Goal: Task Accomplishment & Management: Complete application form

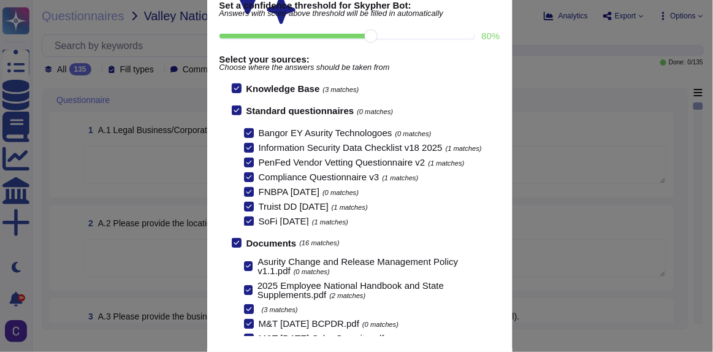
scroll to position [140, 0]
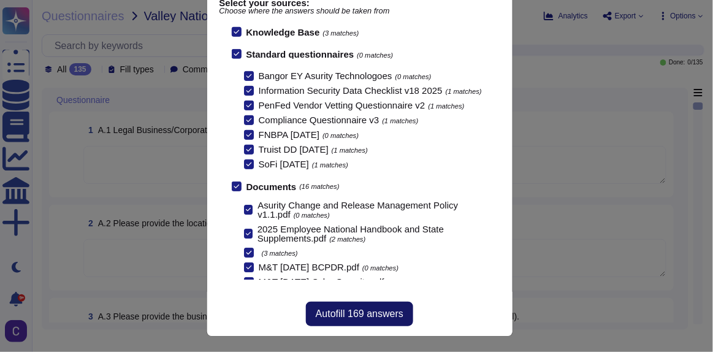
click at [368, 257] on button "Autofill 169 answers" at bounding box center [359, 313] width 107 height 25
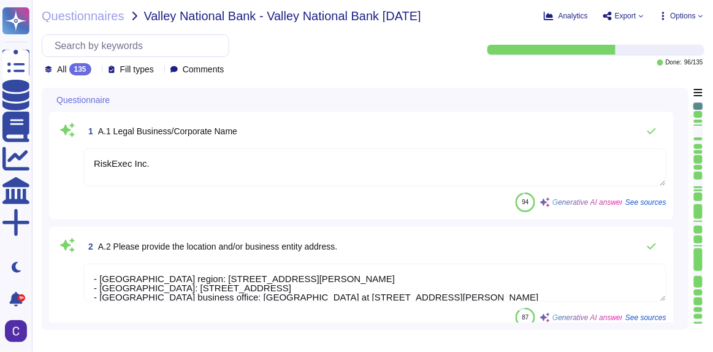
type textarea "RiskExec Inc."
type textarea "- Azure East US 2 region: 101 Herbert Drive, Boydton, VA, USA - Central US regi…"
type textarea "ksalloum@riskexec.com"
type textarea "The website address is http://www.ftc.gov/idtheft."
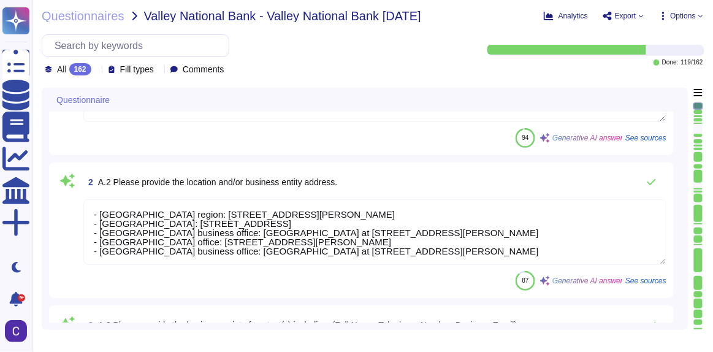
scroll to position [111, 0]
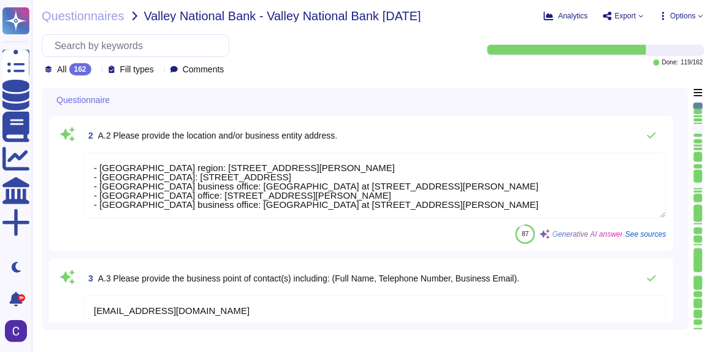
click at [96, 167] on textarea "- Azure East US 2 region: 101 Herbert Drive, Boydton, VA, USA - Central US regi…" at bounding box center [374, 186] width 583 height 66
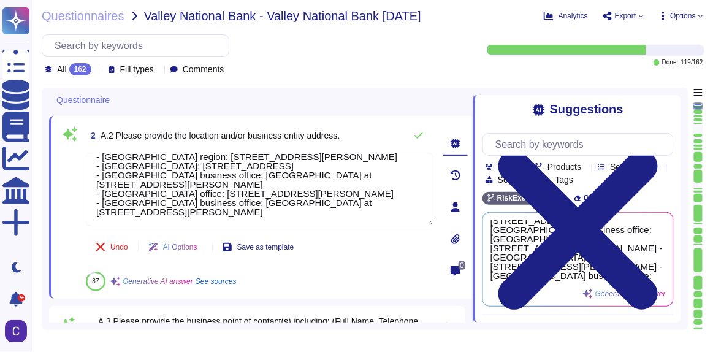
scroll to position [0, 0]
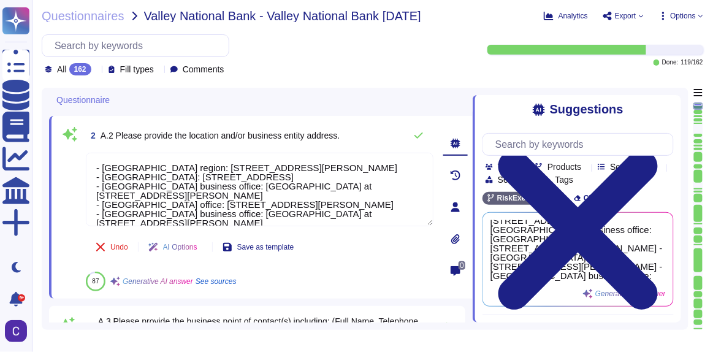
drag, startPoint x: 192, startPoint y: 213, endPoint x: 79, endPoint y: 138, distance: 135.3
click at [79, 138] on div "2 A.2 Please provide the location and/or business entity address. - Azure East …" at bounding box center [246, 207] width 374 height 168
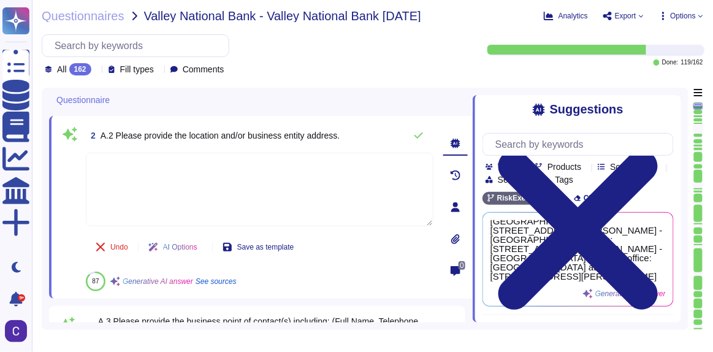
scroll to position [32, 0]
click at [368, 145] on input "text" at bounding box center [581, 144] width 184 height 21
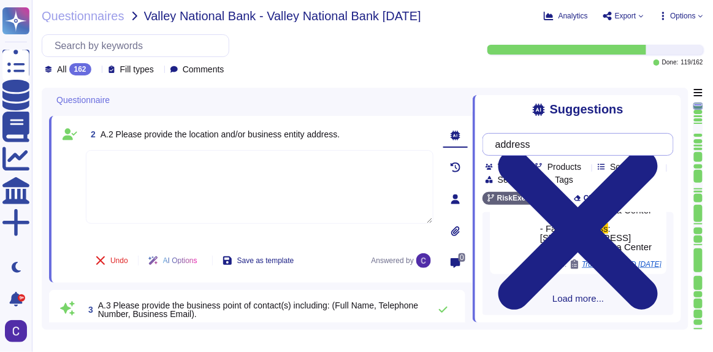
scroll to position [260, 0]
type input "address"
click at [368, 116] on div "2 A.2 Please provide the location and/or business entity address. Undo AI Optio…" at bounding box center [260, 199] width 423 height 167
click at [237, 196] on textarea at bounding box center [259, 187] width 347 height 74
paste textarea "9050 Executive Park Dr Suite A-102, Knoxville, TN 37923"
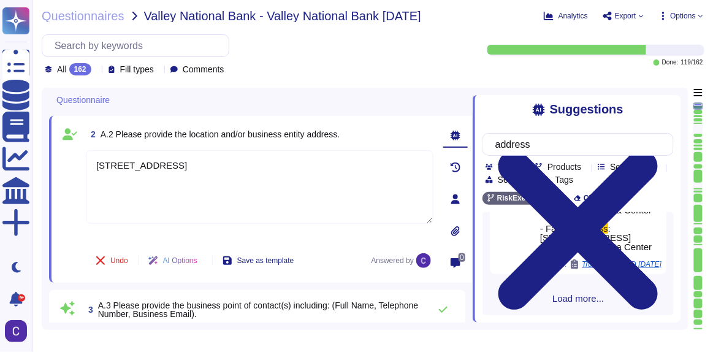
type textarea "9050 Executive Park Dr Suite A-102, Knoxville, TN 37923"
click at [368, 131] on div "2 A.2 Please provide the location and/or business entity address." at bounding box center [259, 134] width 347 height 22
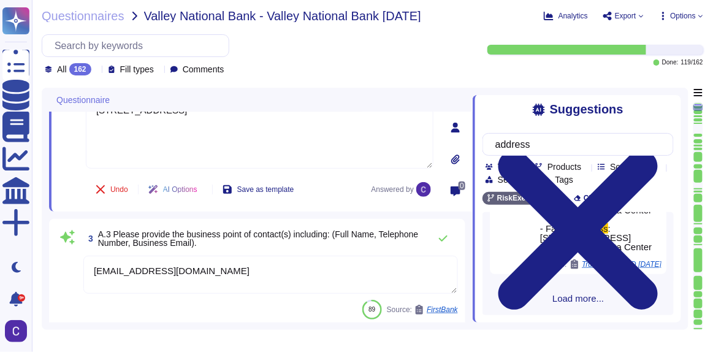
scroll to position [222, 0]
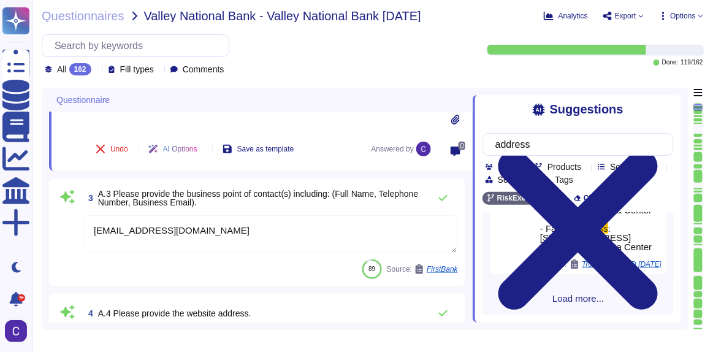
click at [213, 238] on textarea "ksalloum@riskexec.com" at bounding box center [270, 234] width 374 height 38
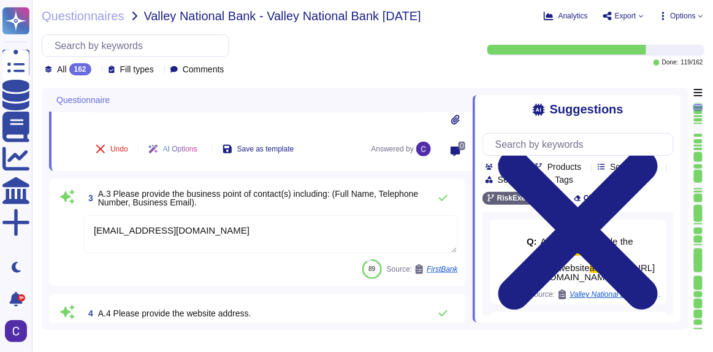
click at [213, 238] on textarea "ksalloum@riskexec.com" at bounding box center [270, 234] width 374 height 38
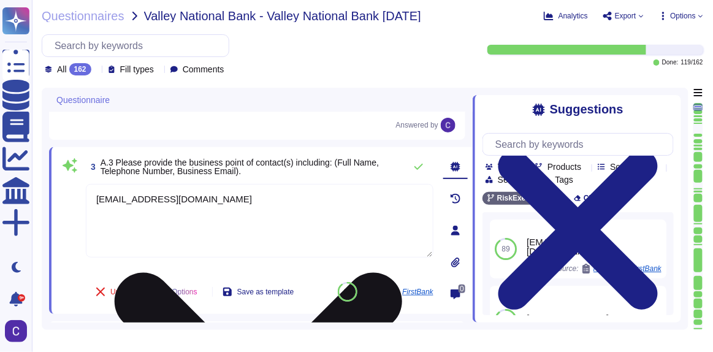
click at [218, 231] on textarea "ksalloum@riskexec.com" at bounding box center [259, 221] width 347 height 74
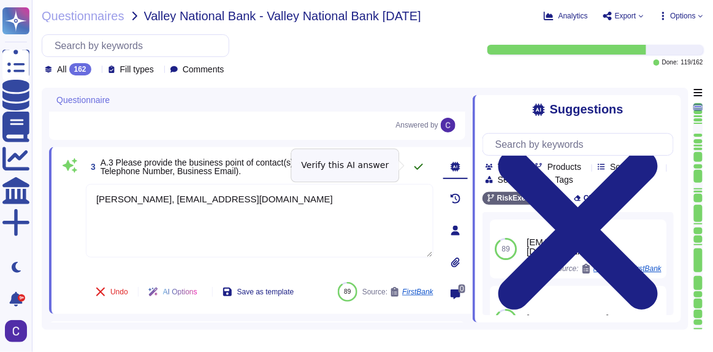
click at [368, 163] on icon at bounding box center [419, 167] width 10 height 10
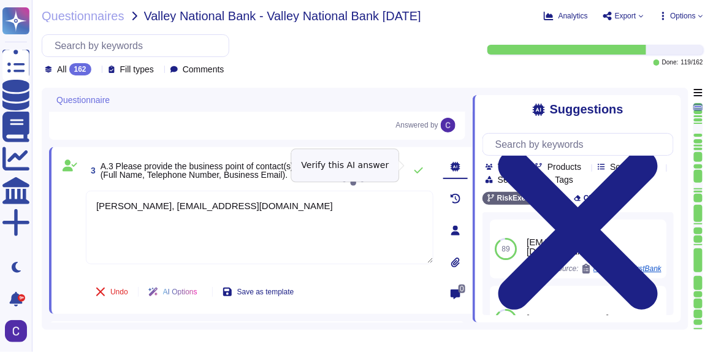
type textarea "Katey McBurney, kmcburney@riskexec.com"
